Goal: Task Accomplishment & Management: Manage account settings

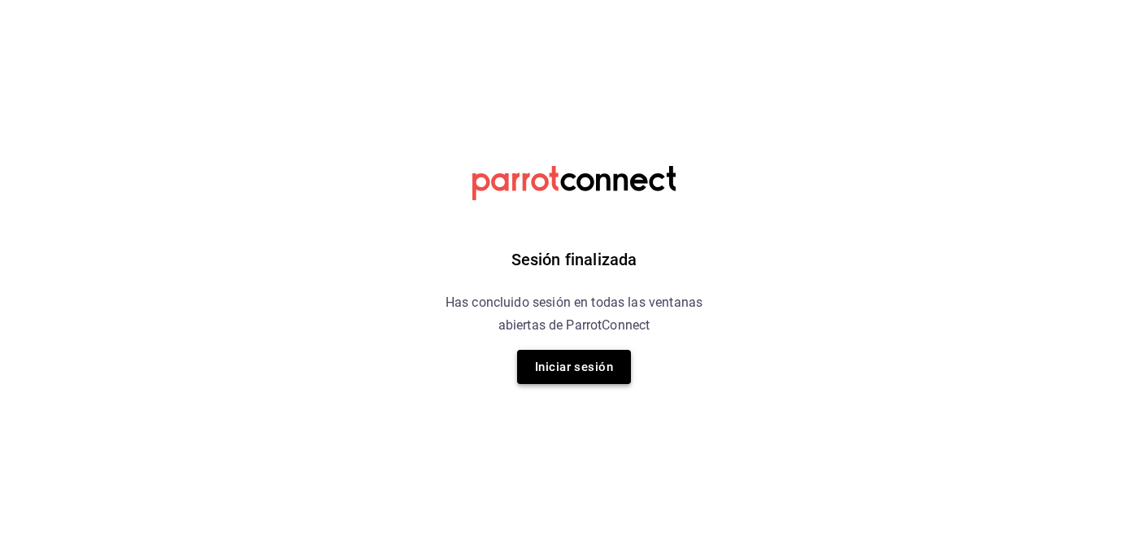
click at [595, 358] on button "Iniciar sesión" at bounding box center [574, 367] width 114 height 34
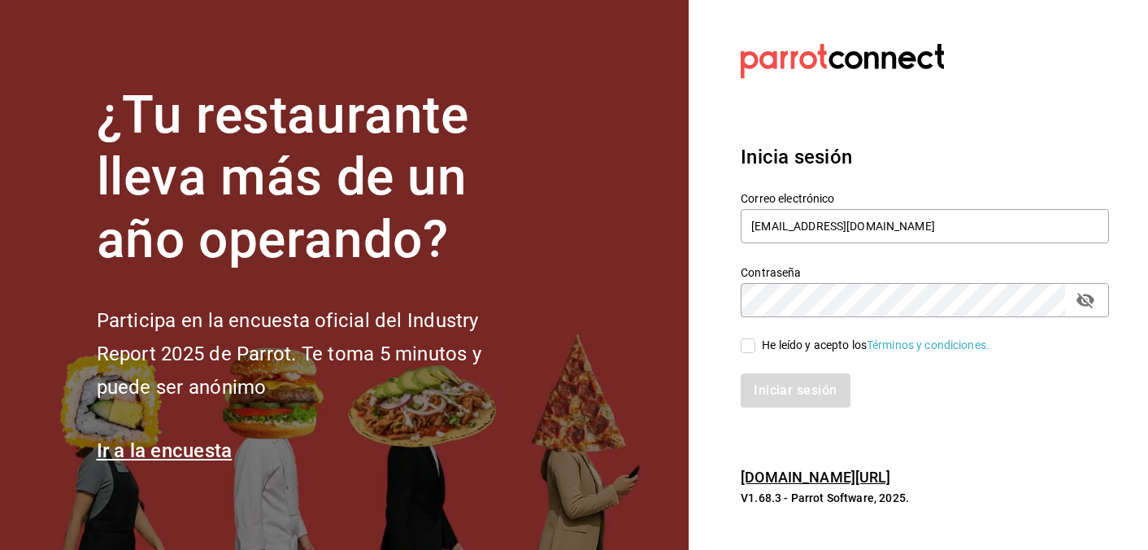
click at [751, 341] on input "He leído y acepto los Términos y condiciones." at bounding box center [748, 345] width 15 height 15
checkbox input "true"
click at [790, 385] on button "Iniciar sesión" at bounding box center [796, 390] width 111 height 34
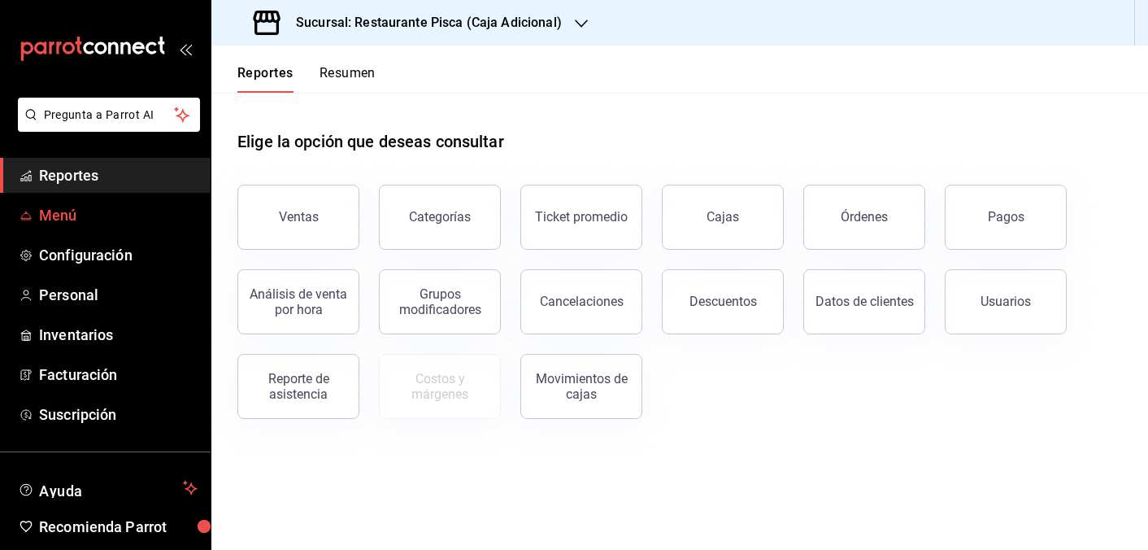
click at [119, 210] on span "Menú" at bounding box center [118, 215] width 159 height 22
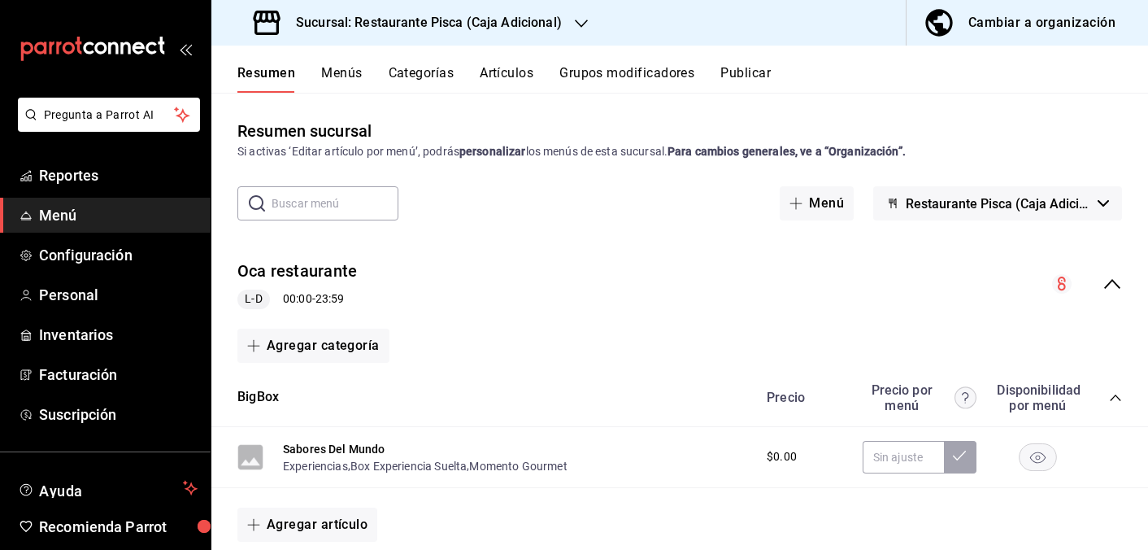
click at [345, 76] on button "Menús" at bounding box center [341, 79] width 41 height 28
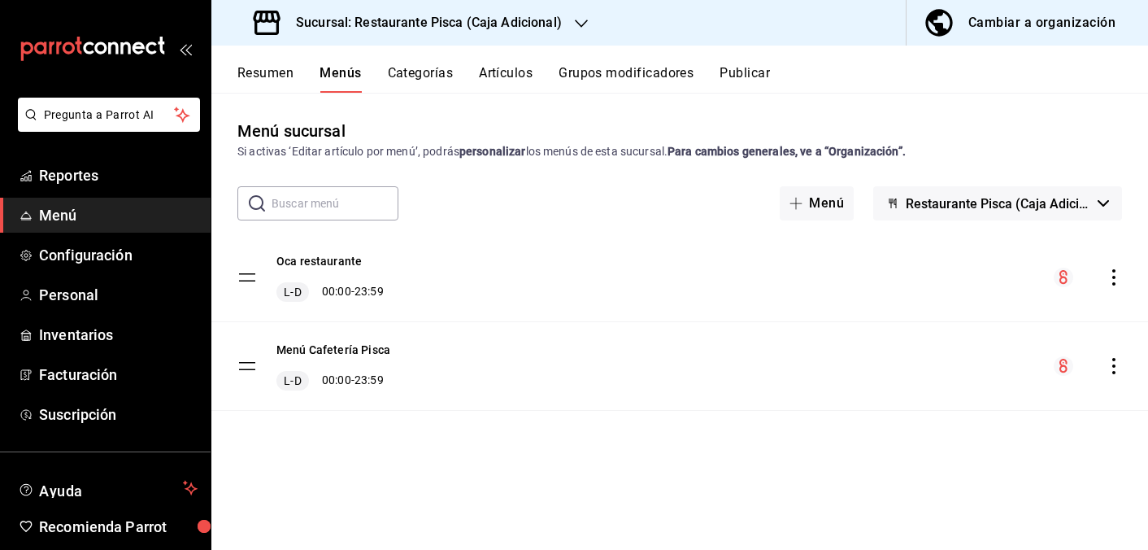
click at [436, 78] on button "Categorías" at bounding box center [421, 79] width 66 height 28
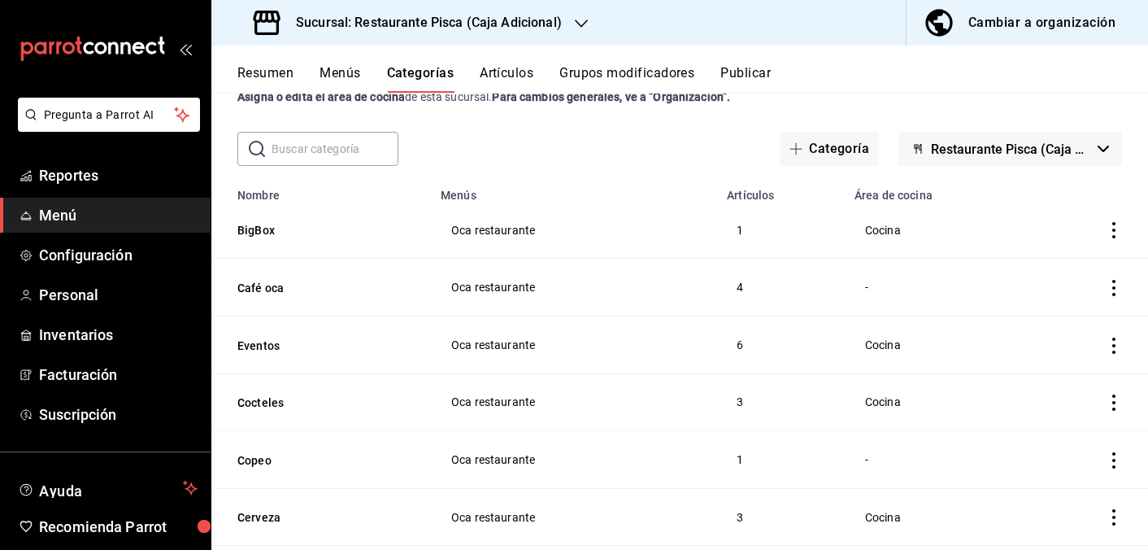
scroll to position [59, 0]
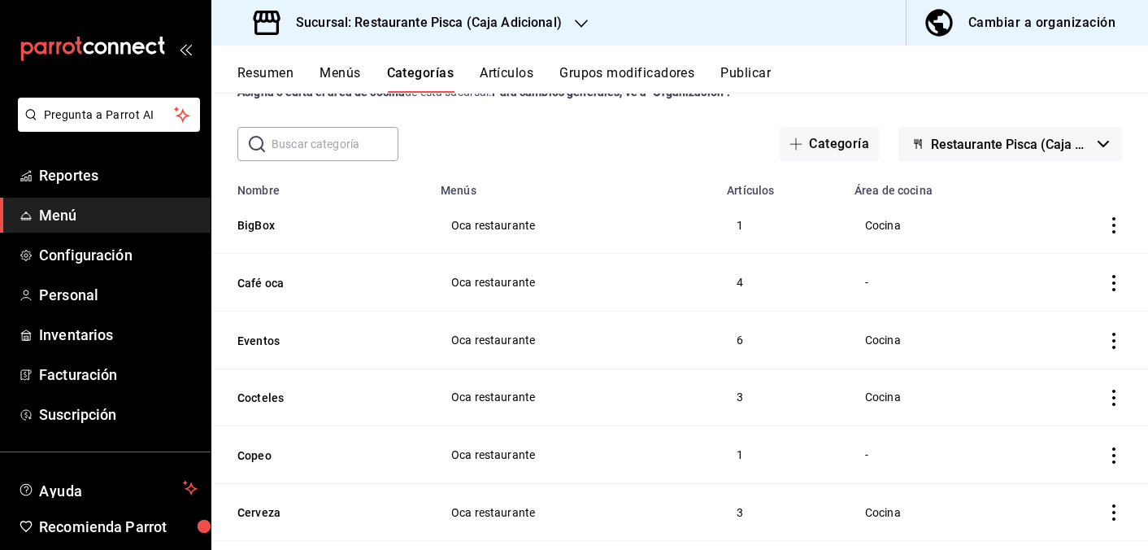
click at [1118, 337] on icon "actions" at bounding box center [1114, 340] width 16 height 16
click at [1047, 380] on span "Editar" at bounding box center [1065, 377] width 42 height 17
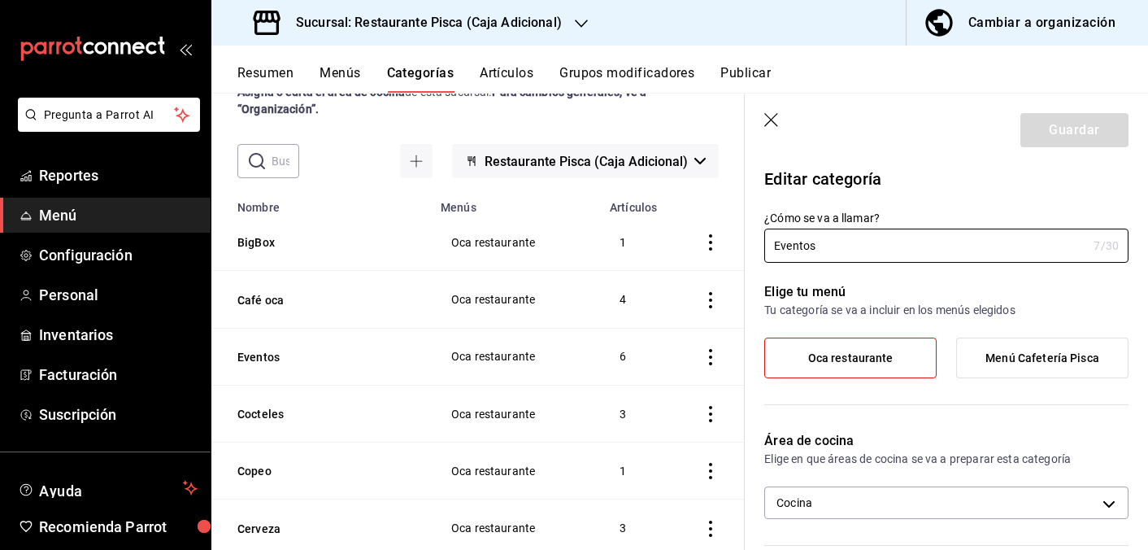
click at [628, 76] on button "Grupos modificadores" at bounding box center [626, 79] width 135 height 28
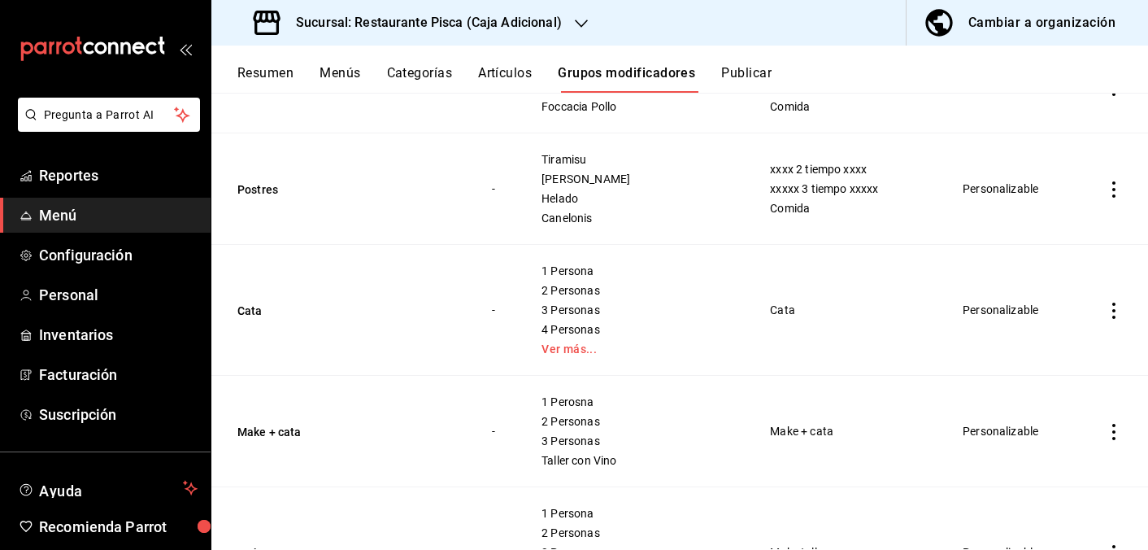
scroll to position [1462, 0]
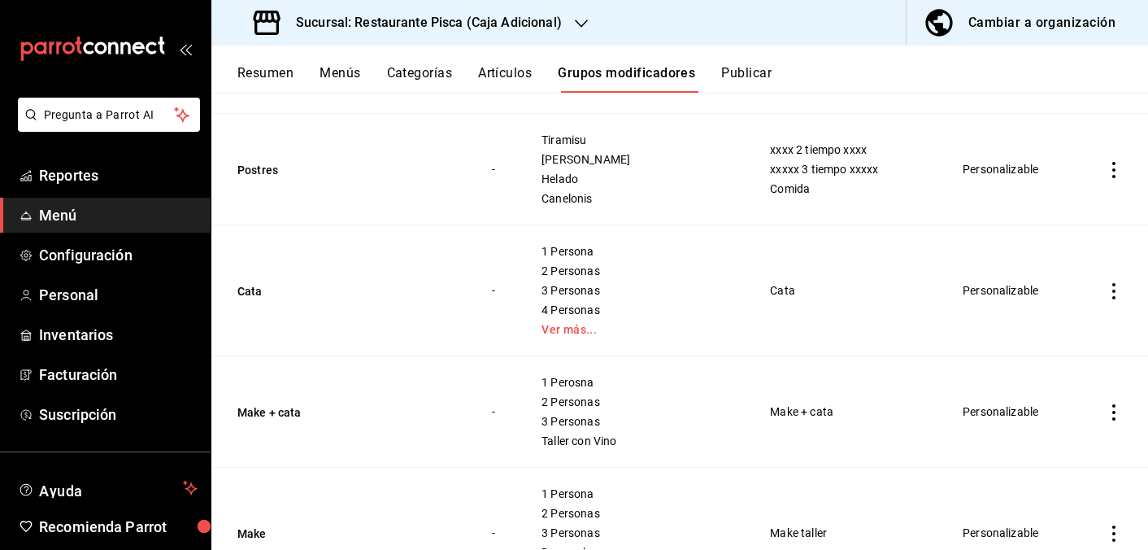
click at [1114, 417] on icon "actions" at bounding box center [1113, 412] width 3 height 16
click at [1061, 454] on li "Editar" at bounding box center [1051, 440] width 98 height 33
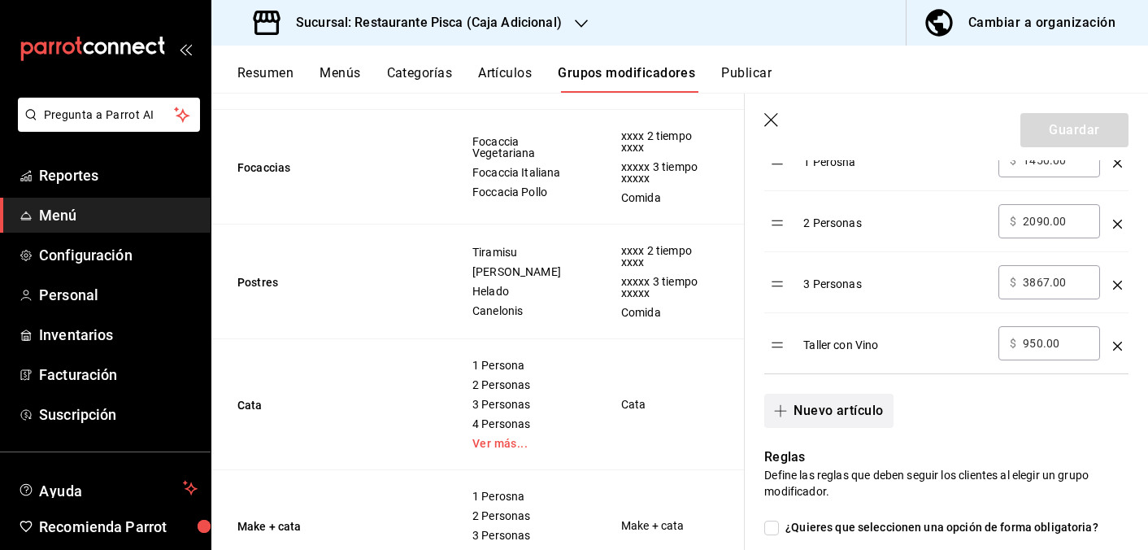
scroll to position [606, 0]
click at [877, 413] on button "Nuevo artículo" at bounding box center [828, 410] width 128 height 34
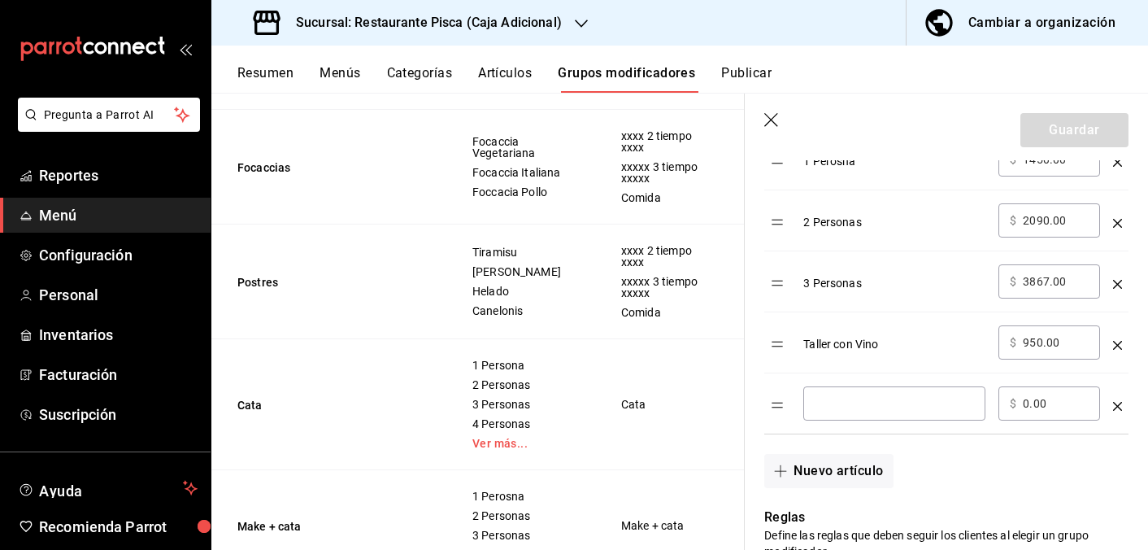
click at [882, 412] on div "​" at bounding box center [894, 403] width 182 height 34
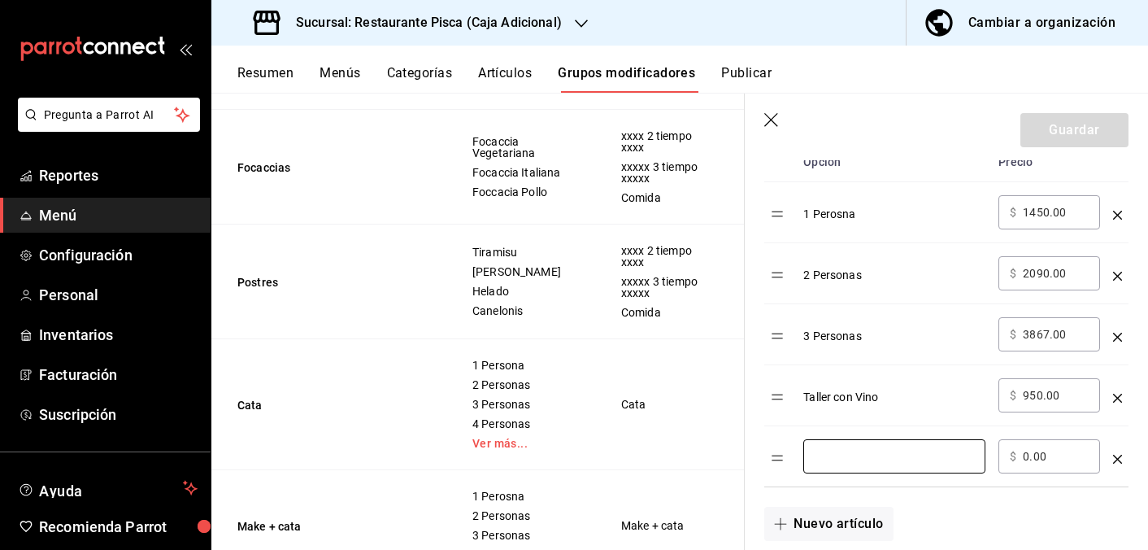
scroll to position [554, 0]
type input "OpenTable 1P"
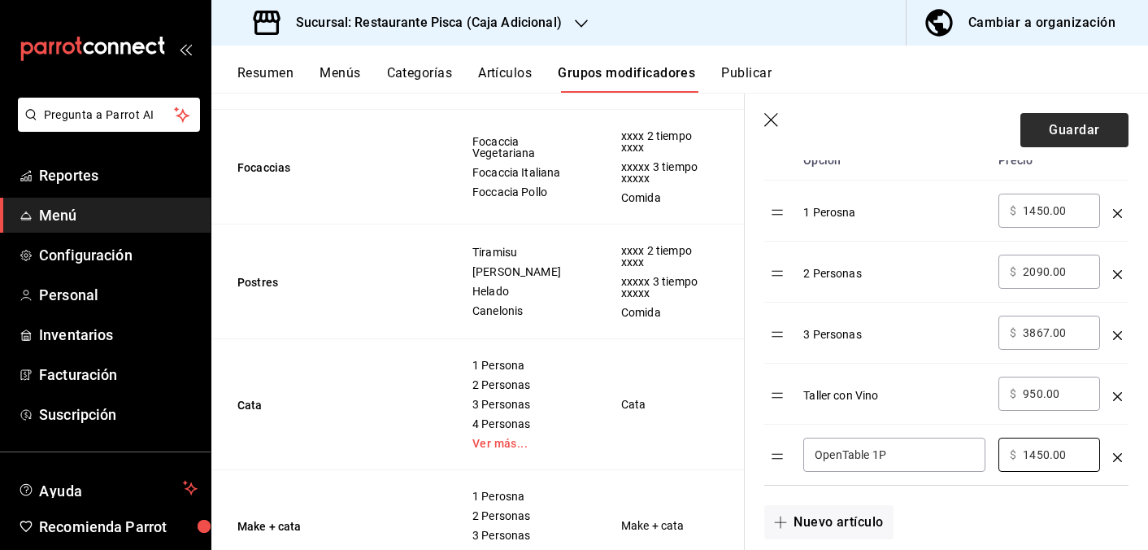
type input "1450.00"
click at [1085, 129] on button "Guardar" at bounding box center [1074, 130] width 108 height 34
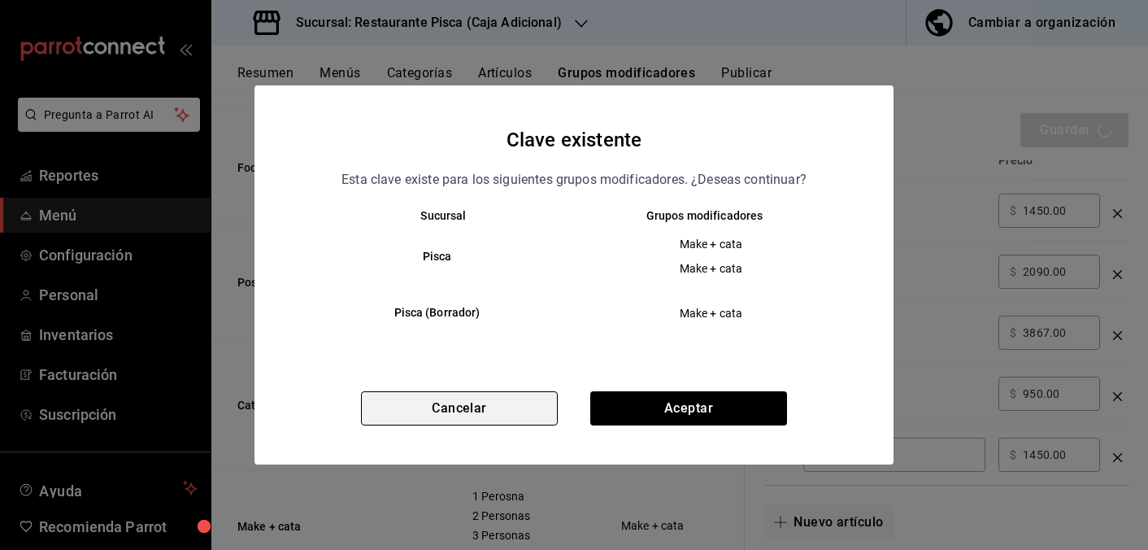
click at [529, 393] on button "Cancelar" at bounding box center [459, 408] width 197 height 34
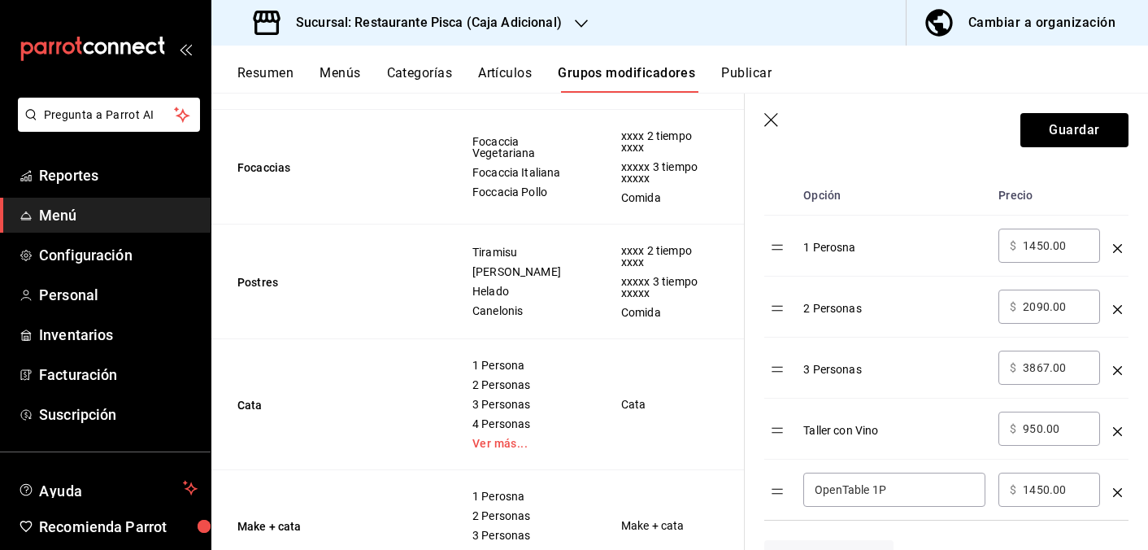
scroll to position [521, 0]
click at [1049, 302] on input "2090.00" at bounding box center [1056, 305] width 66 height 16
type input "2755.00"
click at [932, 355] on div "3 Personas" at bounding box center [894, 362] width 182 height 27
click at [1096, 137] on button "Guardar" at bounding box center [1074, 130] width 108 height 34
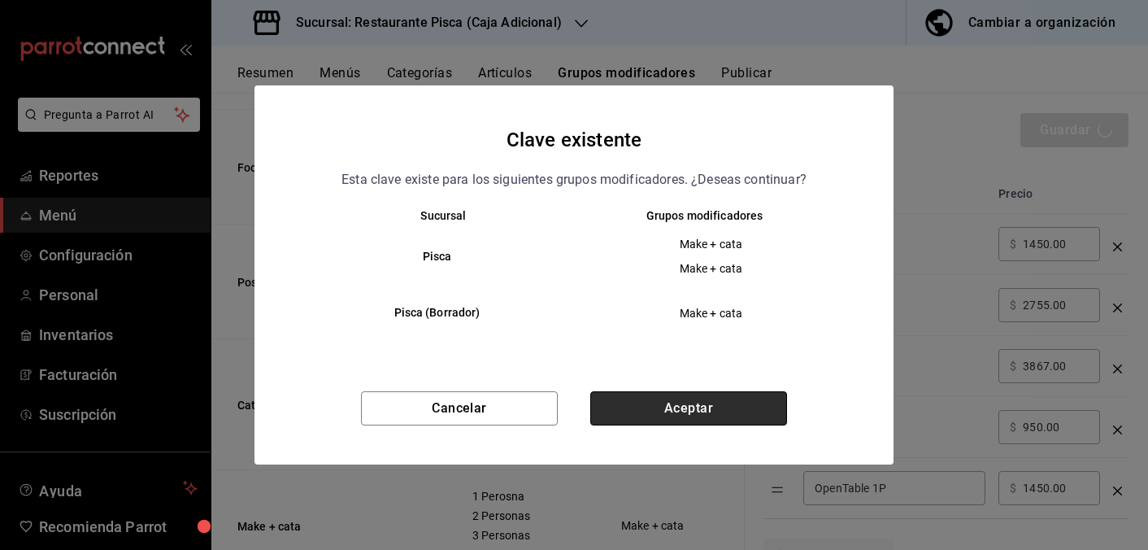
click at [745, 406] on button "Aceptar" at bounding box center [688, 408] width 197 height 34
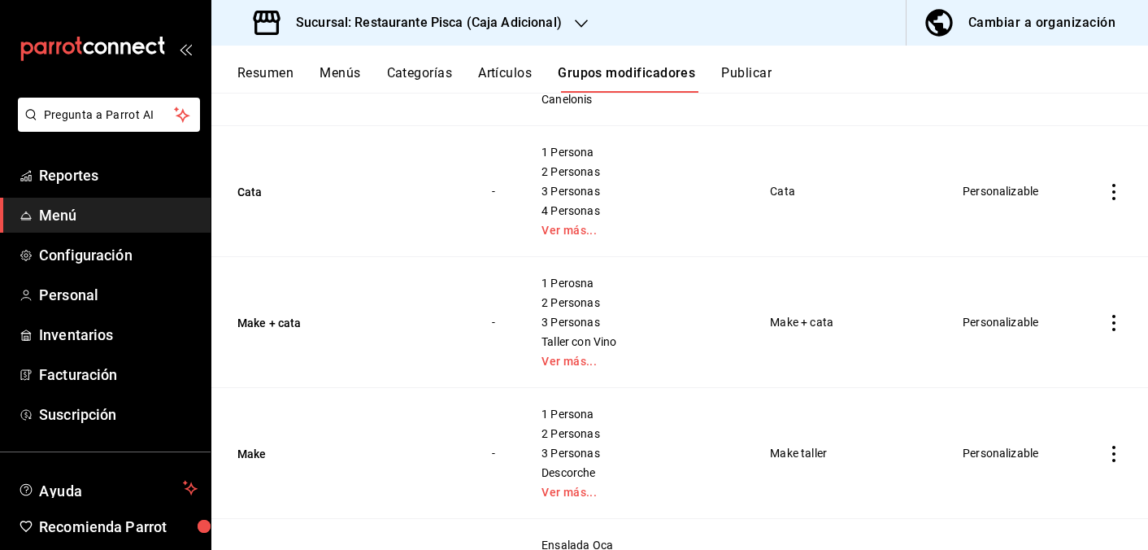
scroll to position [1573, 0]
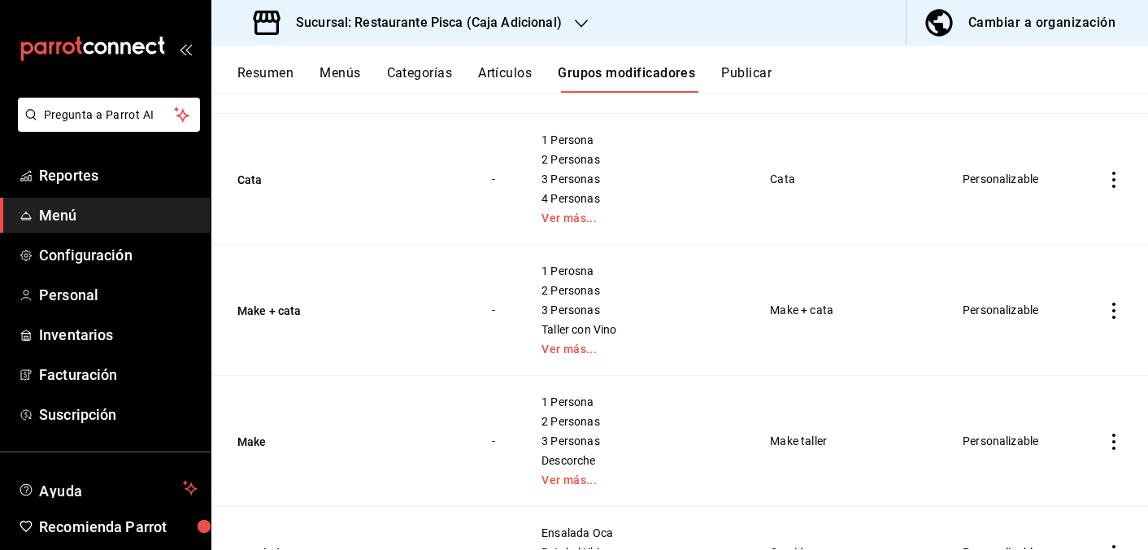
click at [1115, 442] on icon "actions" at bounding box center [1114, 441] width 16 height 16
click at [1060, 440] on span "Editar" at bounding box center [1065, 440] width 42 height 17
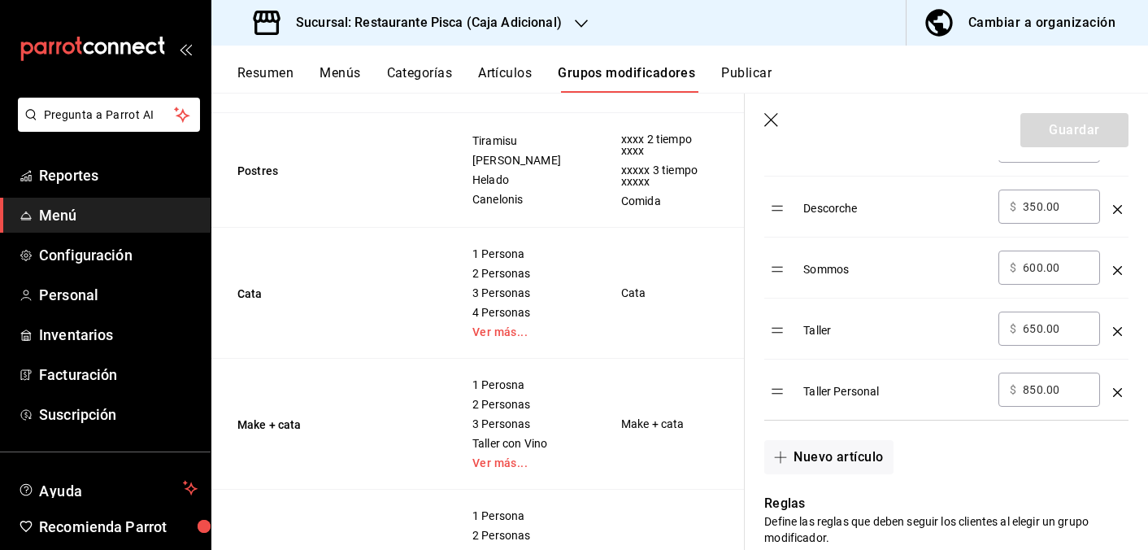
scroll to position [750, 0]
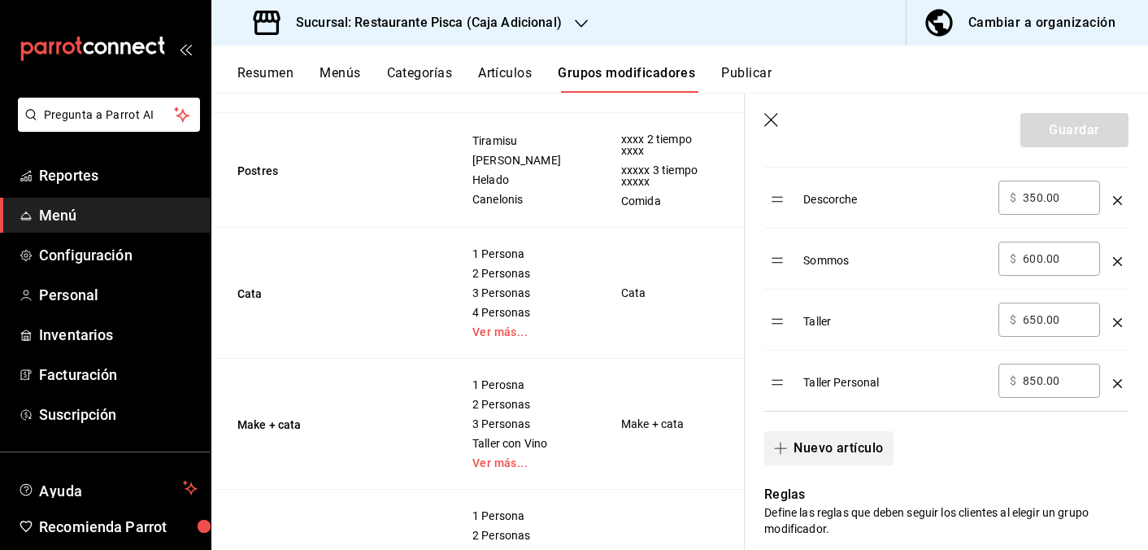
click at [849, 446] on button "Nuevo artículo" at bounding box center [828, 448] width 128 height 34
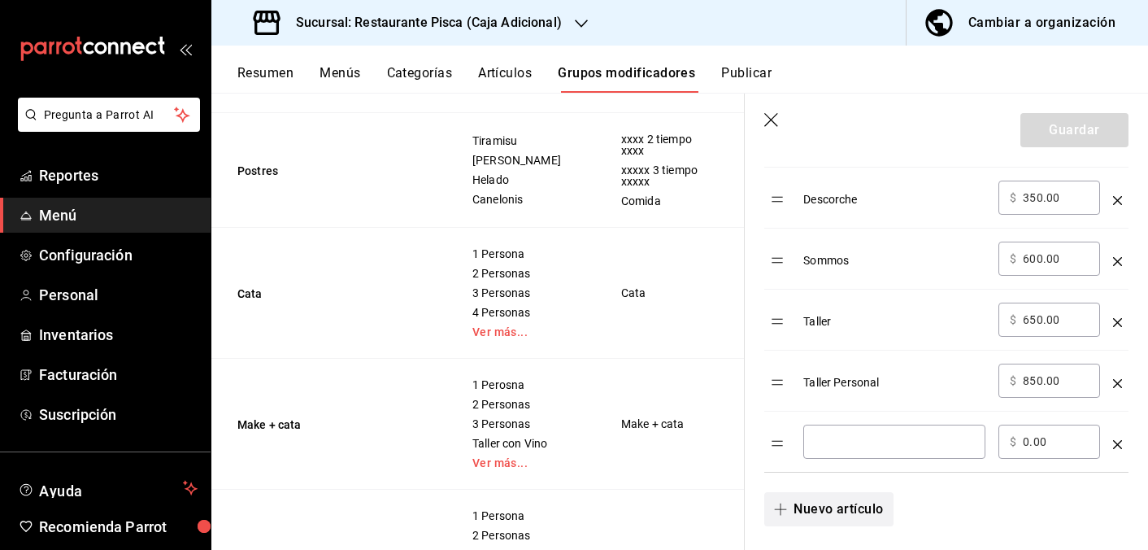
click at [849, 446] on input "optionsTable" at bounding box center [894, 441] width 159 height 16
type input "o"
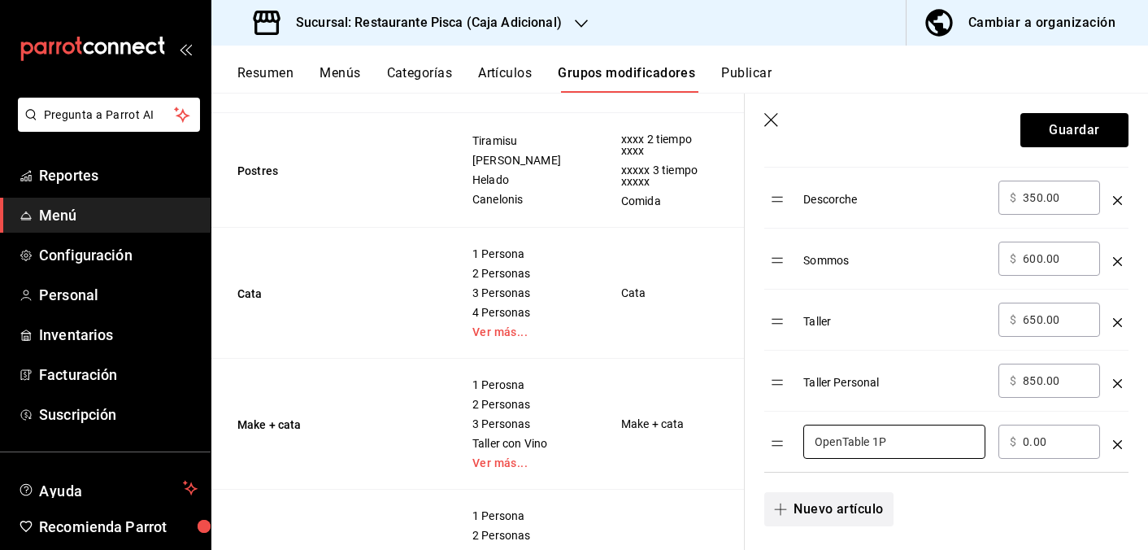
type input "OpenTable 1P"
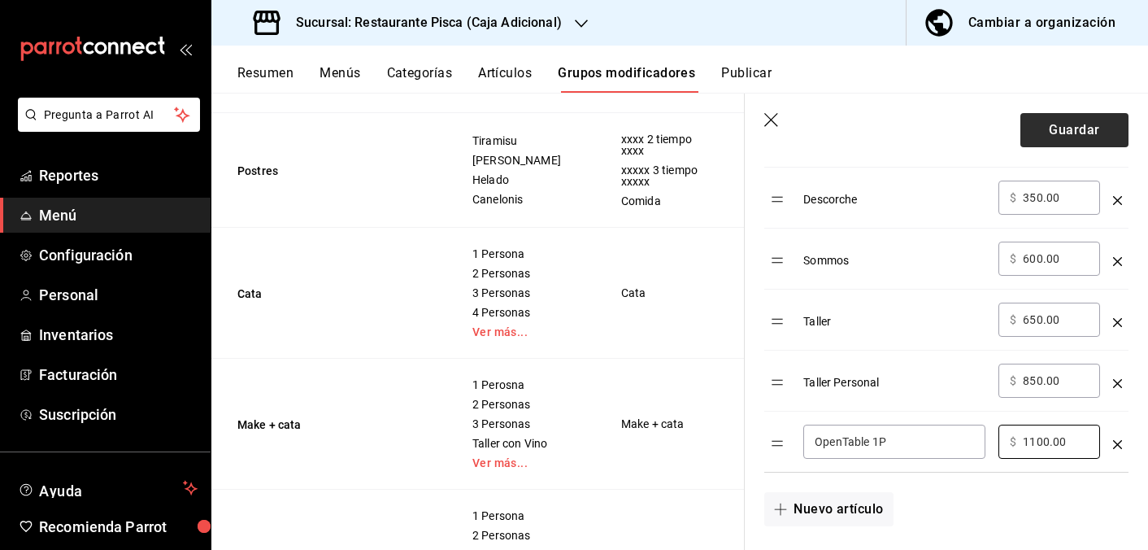
type input "1100.00"
click at [1064, 133] on button "Guardar" at bounding box center [1074, 130] width 108 height 34
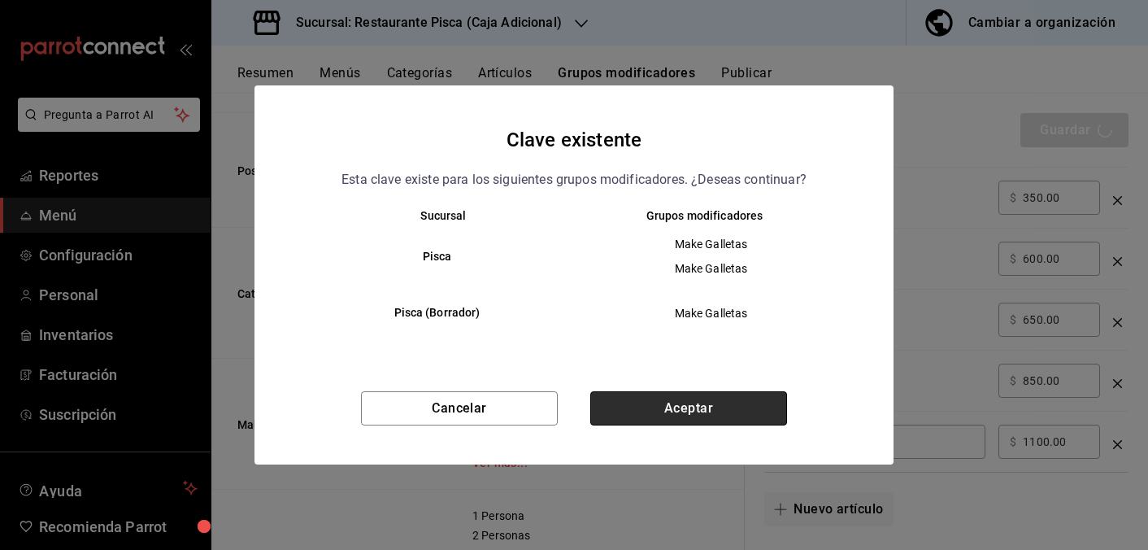
click at [687, 398] on button "Aceptar" at bounding box center [688, 408] width 197 height 34
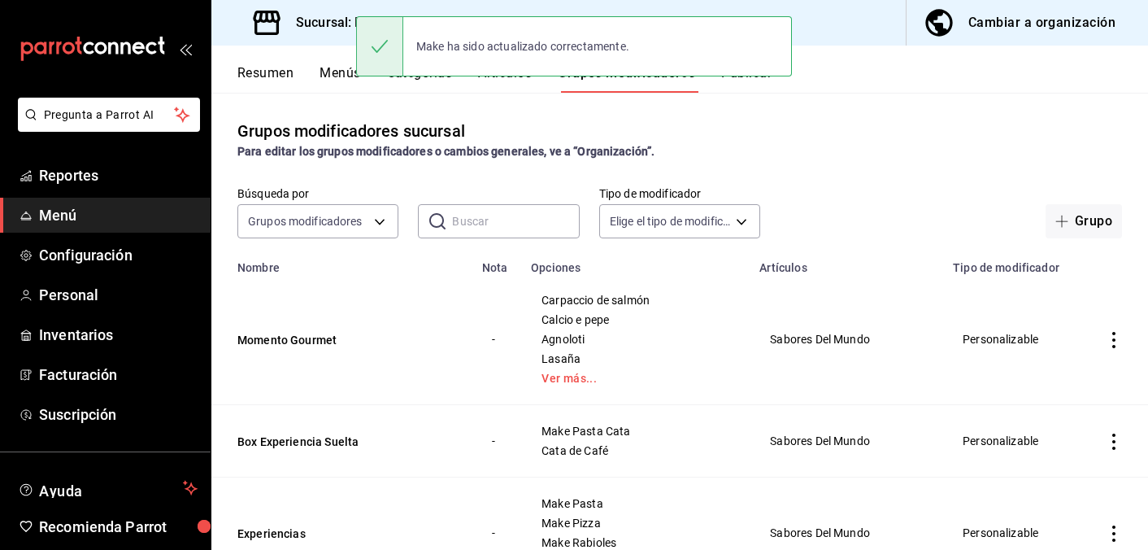
click at [750, 86] on button "Publicar" at bounding box center [746, 79] width 50 height 28
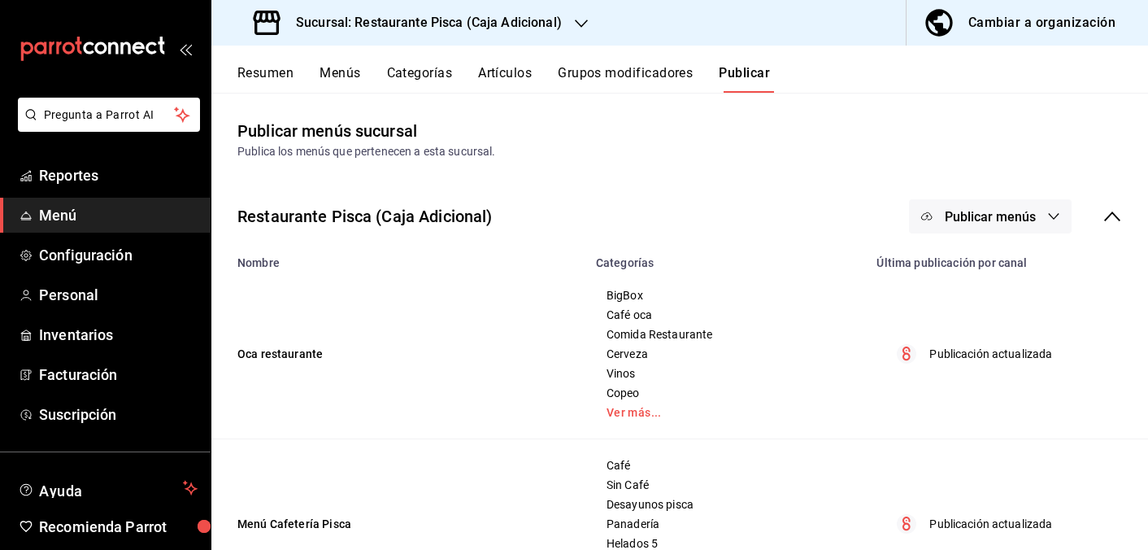
click at [962, 214] on span "Publicar menús" at bounding box center [990, 216] width 91 height 15
click at [989, 266] on span "Punto de venta" at bounding box center [1014, 269] width 78 height 17
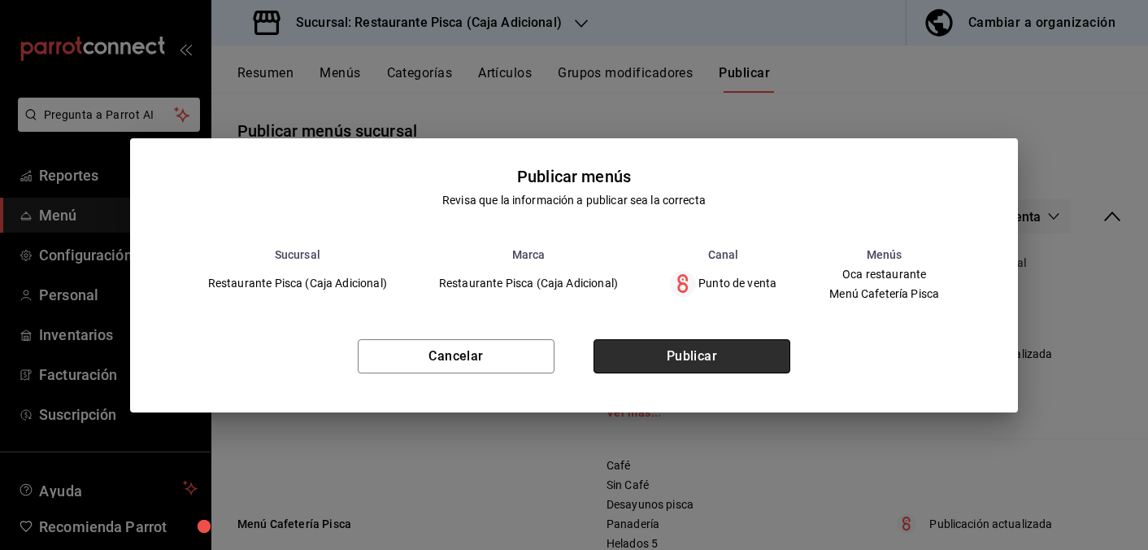
click at [741, 352] on button "Publicar" at bounding box center [691, 356] width 197 height 34
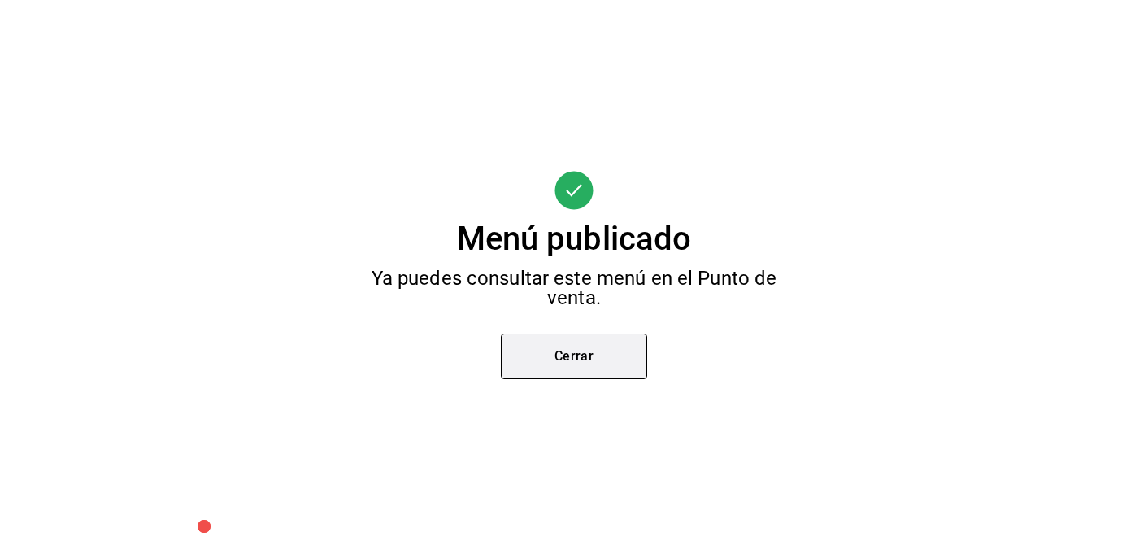
click at [613, 367] on button "Cerrar" at bounding box center [574, 356] width 146 height 46
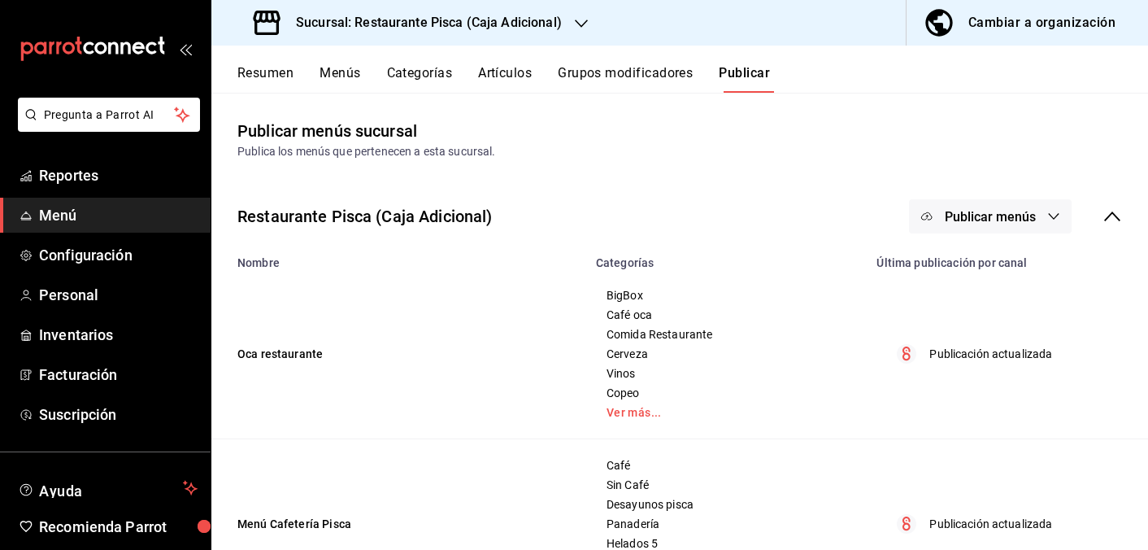
click at [817, 293] on span "BigBox" at bounding box center [726, 294] width 241 height 11
